Goal: Task Accomplishment & Management: Manage account settings

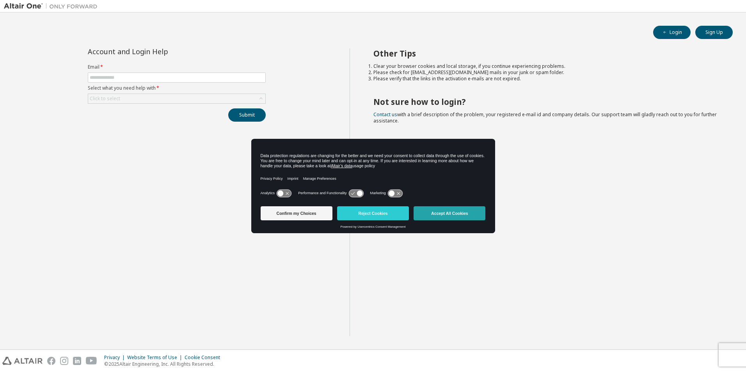
click at [440, 216] on button "Accept All Cookies" at bounding box center [450, 213] width 72 height 14
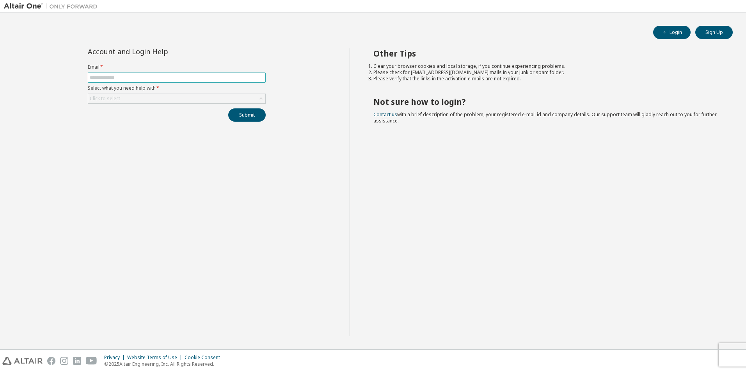
click at [139, 78] on input "text" at bounding box center [177, 78] width 174 height 6
type input "**********"
click at [139, 99] on div "Click to select" at bounding box center [176, 98] width 177 height 9
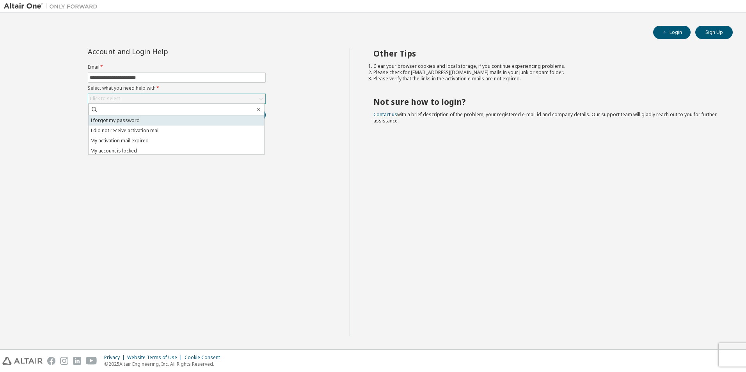
click at [135, 118] on li "I forgot my password" at bounding box center [177, 121] width 176 height 10
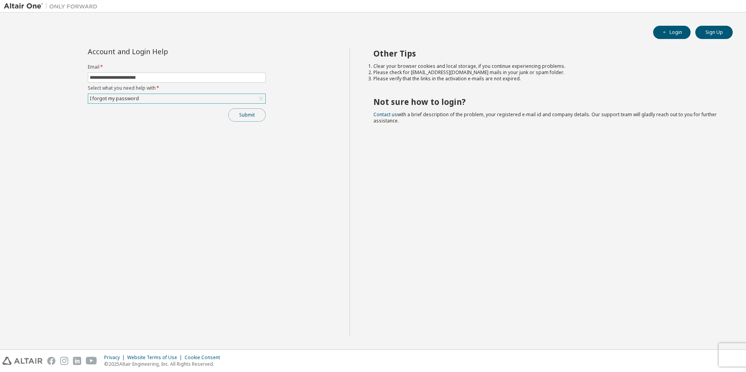
click at [237, 114] on button "Submit" at bounding box center [246, 115] width 37 height 13
click at [674, 34] on button "Login" at bounding box center [671, 32] width 37 height 13
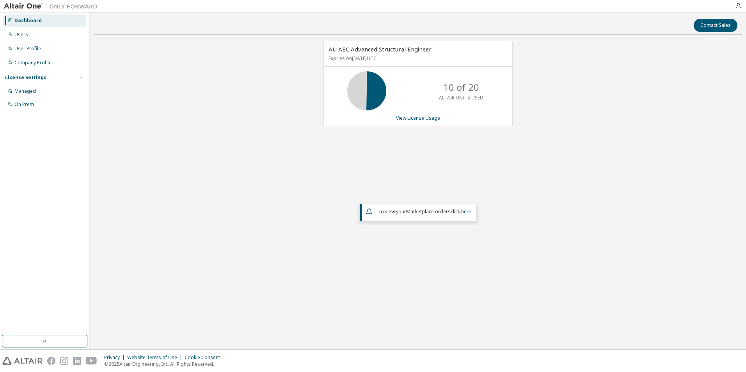
click at [12, 22] on div "Dashboard" at bounding box center [44, 20] width 83 height 12
click at [15, 20] on div "Dashboard" at bounding box center [27, 21] width 27 height 6
click at [37, 90] on div "Managed" at bounding box center [44, 91] width 83 height 12
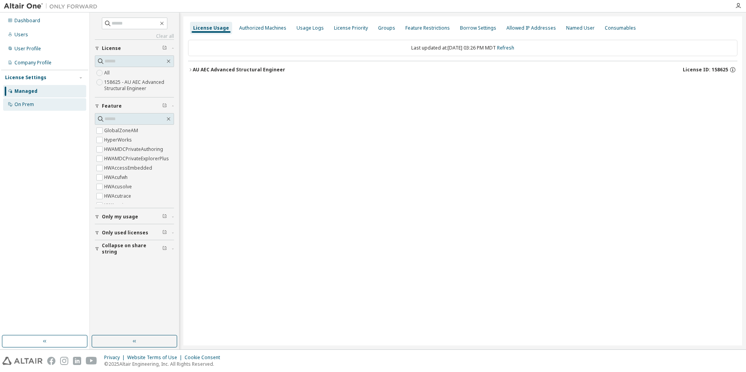
click at [26, 104] on div "On Prem" at bounding box center [24, 104] width 20 height 6
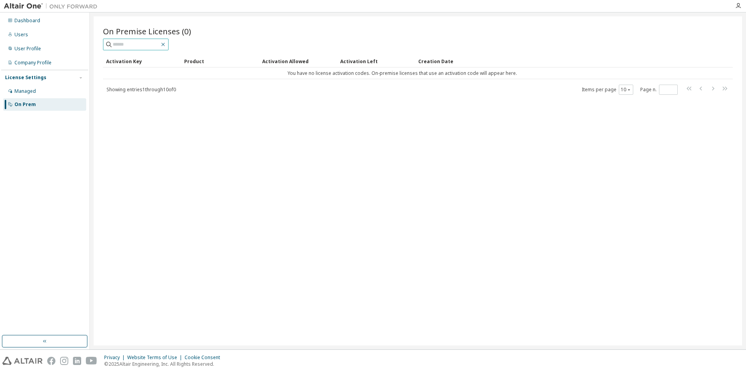
click at [166, 43] on icon "button" at bounding box center [163, 44] width 6 height 6
click at [26, 37] on div "Users" at bounding box center [21, 35] width 14 height 6
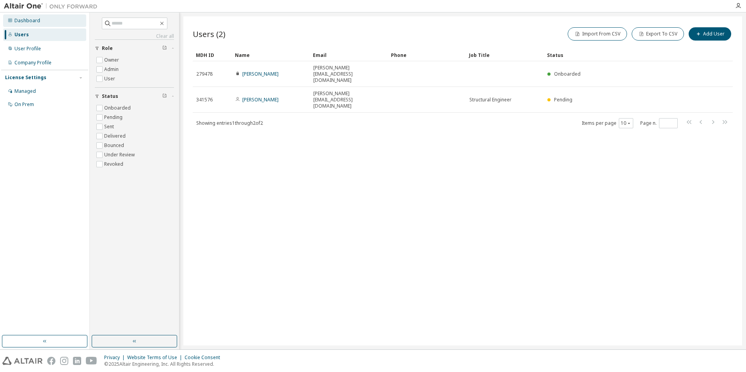
click at [18, 20] on div "Dashboard" at bounding box center [27, 21] width 26 height 6
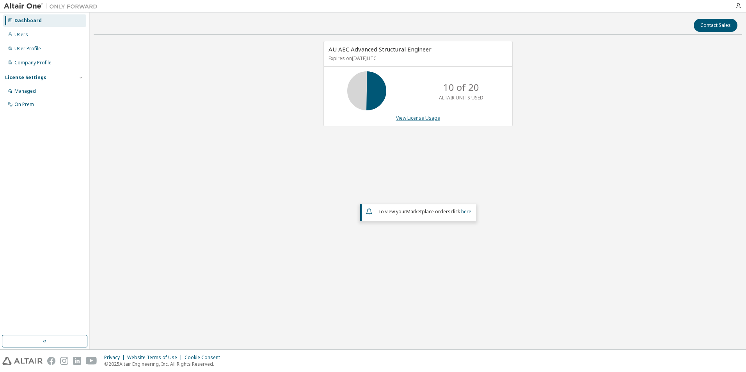
click at [415, 117] on link "View License Usage" at bounding box center [418, 118] width 44 height 7
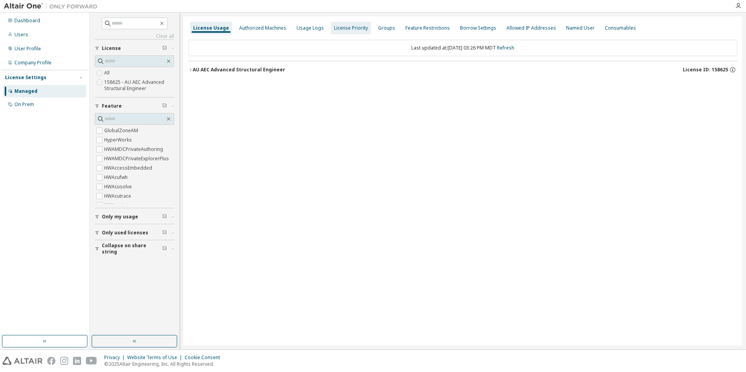
click at [347, 30] on div "License Priority" at bounding box center [351, 28] width 34 height 6
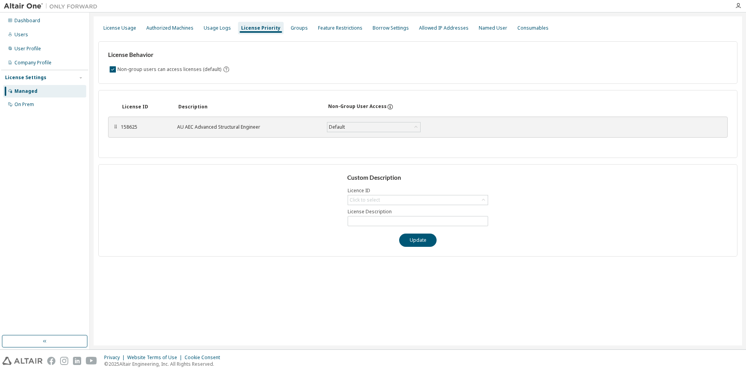
click at [26, 4] on img at bounding box center [53, 6] width 98 height 8
click at [41, 342] on button "button" at bounding box center [44, 341] width 85 height 12
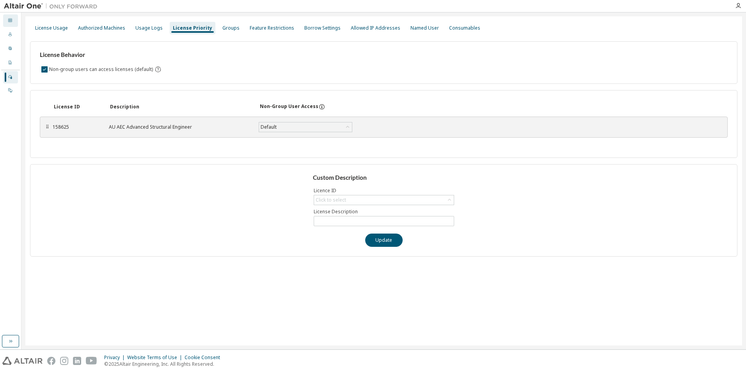
click at [9, 20] on icon at bounding box center [10, 20] width 5 height 5
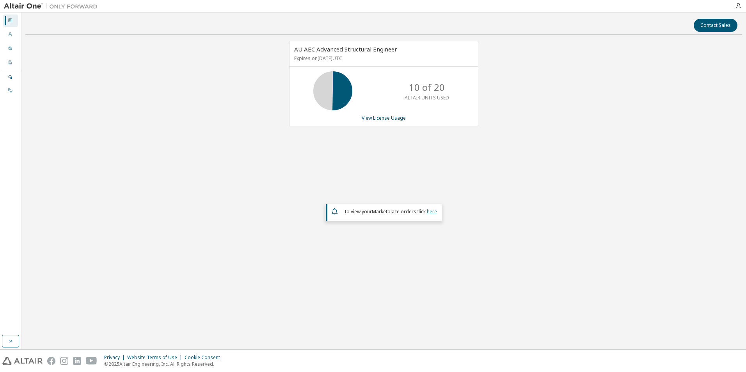
click at [429, 214] on link "here" at bounding box center [432, 211] width 10 height 7
